Goal: Transaction & Acquisition: Purchase product/service

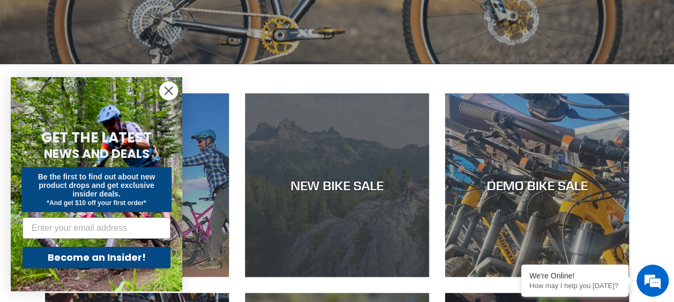
click at [310, 277] on div "NEW BIKE SALE" at bounding box center [337, 277] width 184 height 0
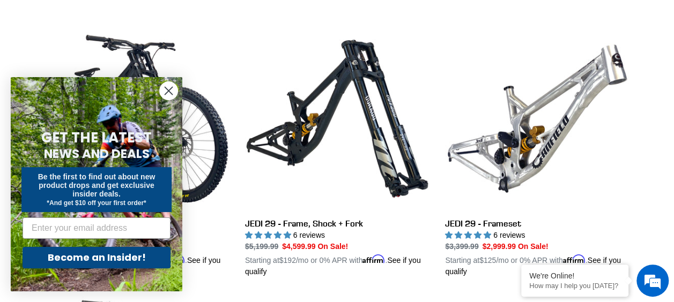
click at [178, 85] on form "GET THE LATEST NEWS AND DEALS Be the first to find out about new product drops …" at bounding box center [97, 184] width 172 height 214
click at [174, 88] on circle "Close dialog" at bounding box center [169, 91] width 18 height 18
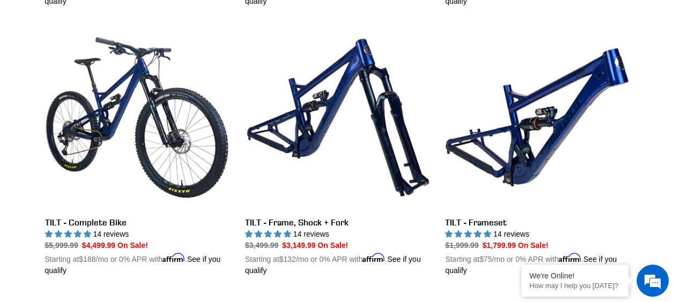
scroll to position [1643, 0]
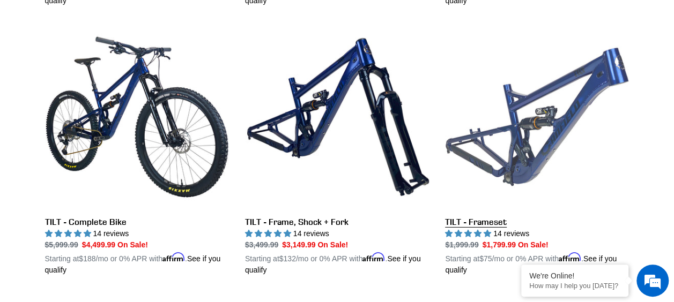
click at [478, 91] on link "TILT - Frameset" at bounding box center [537, 150] width 184 height 251
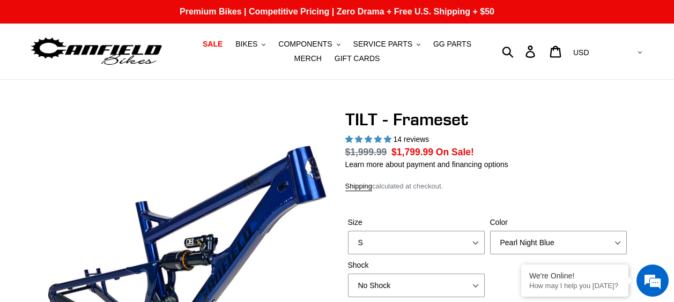
select select "highest-rating"
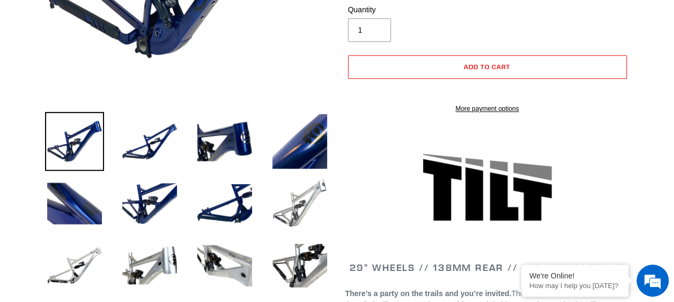
click at [294, 199] on img at bounding box center [299, 203] width 59 height 59
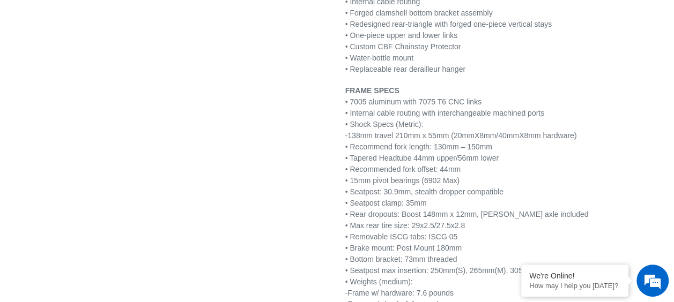
scroll to position [1395, 0]
